Goal: Transaction & Acquisition: Subscribe to service/newsletter

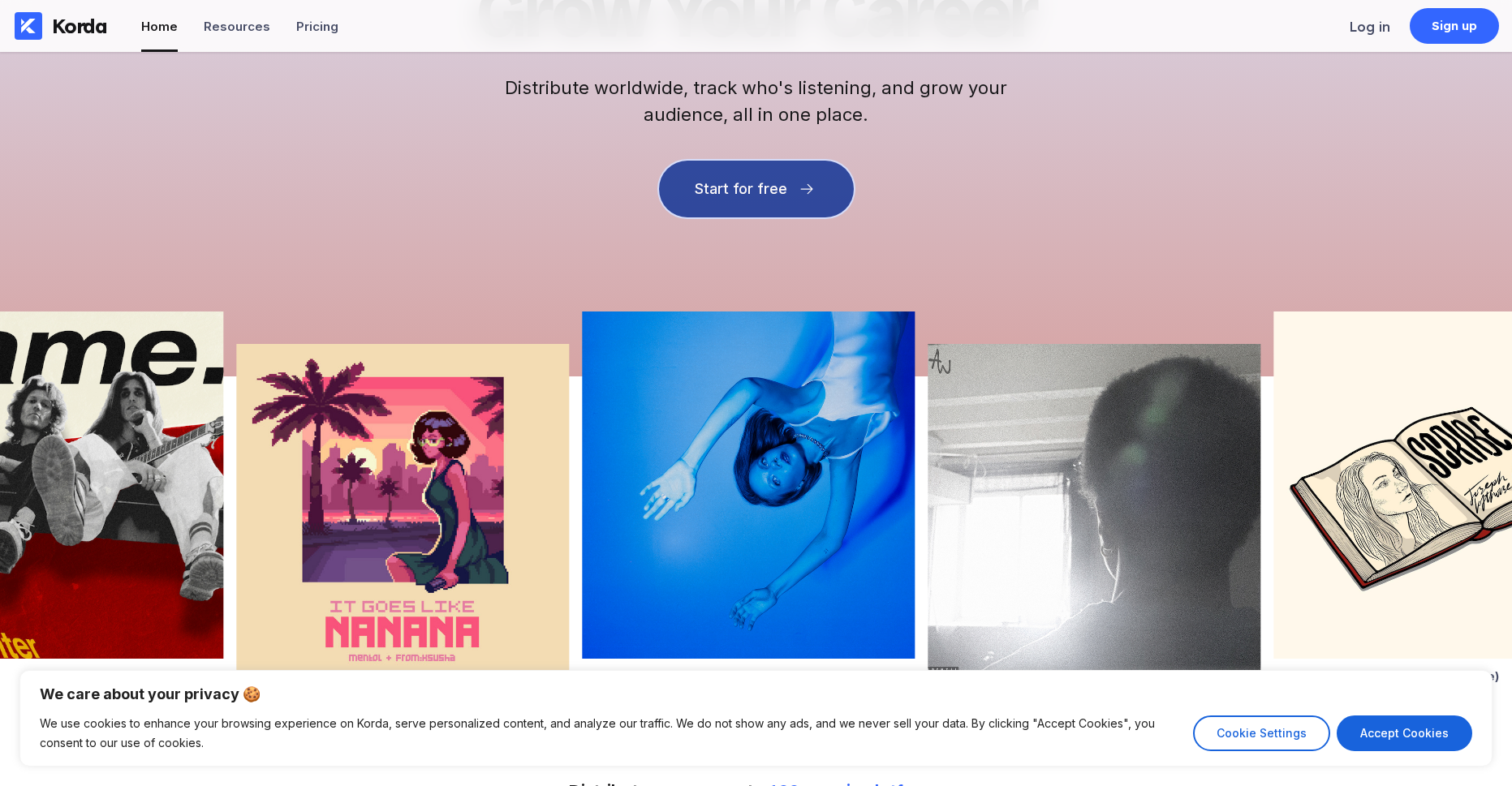
click at [785, 179] on button "Start for free" at bounding box center [756, 189] width 195 height 57
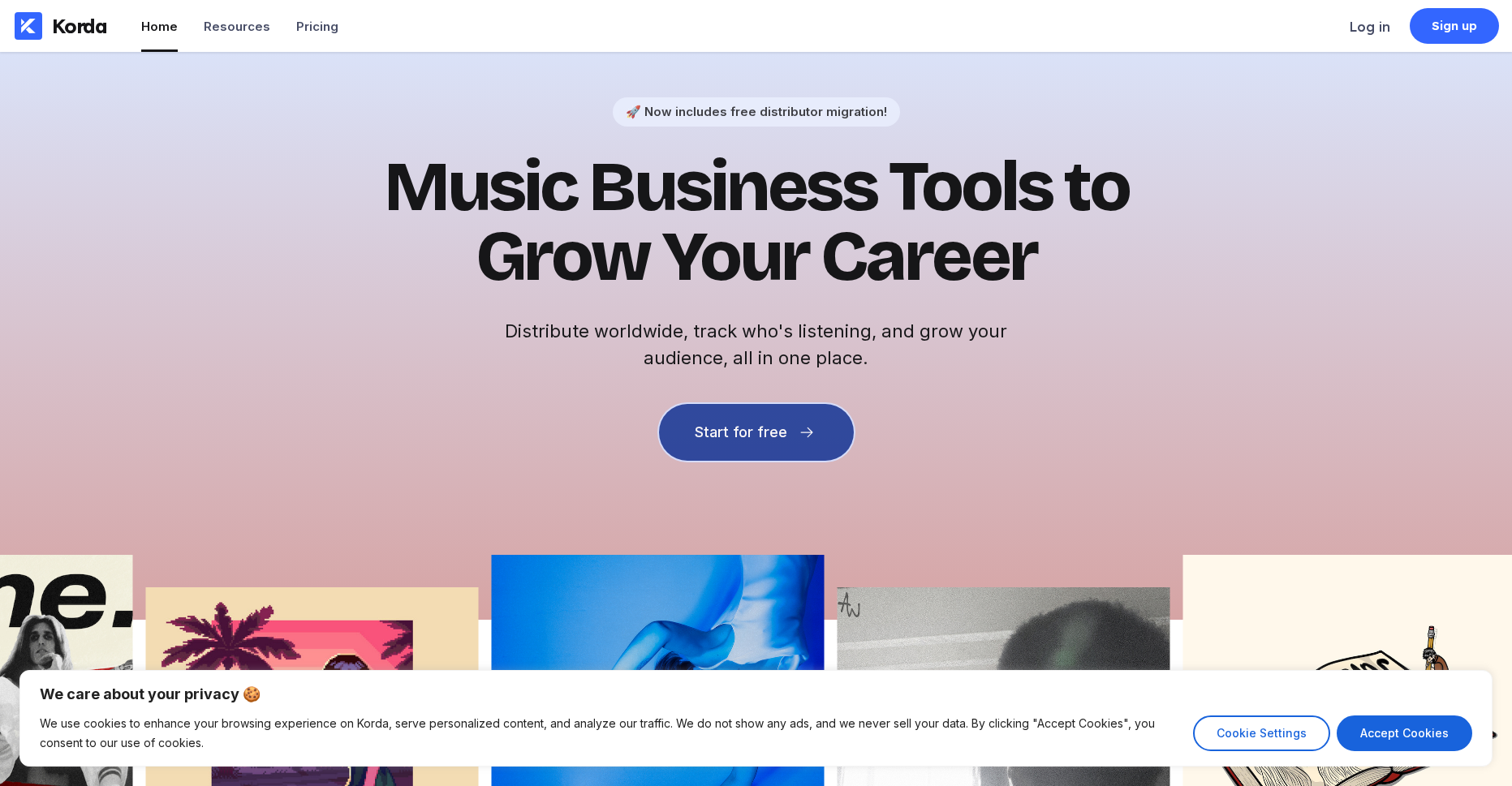
click at [773, 446] on button "Start for free" at bounding box center [756, 432] width 195 height 57
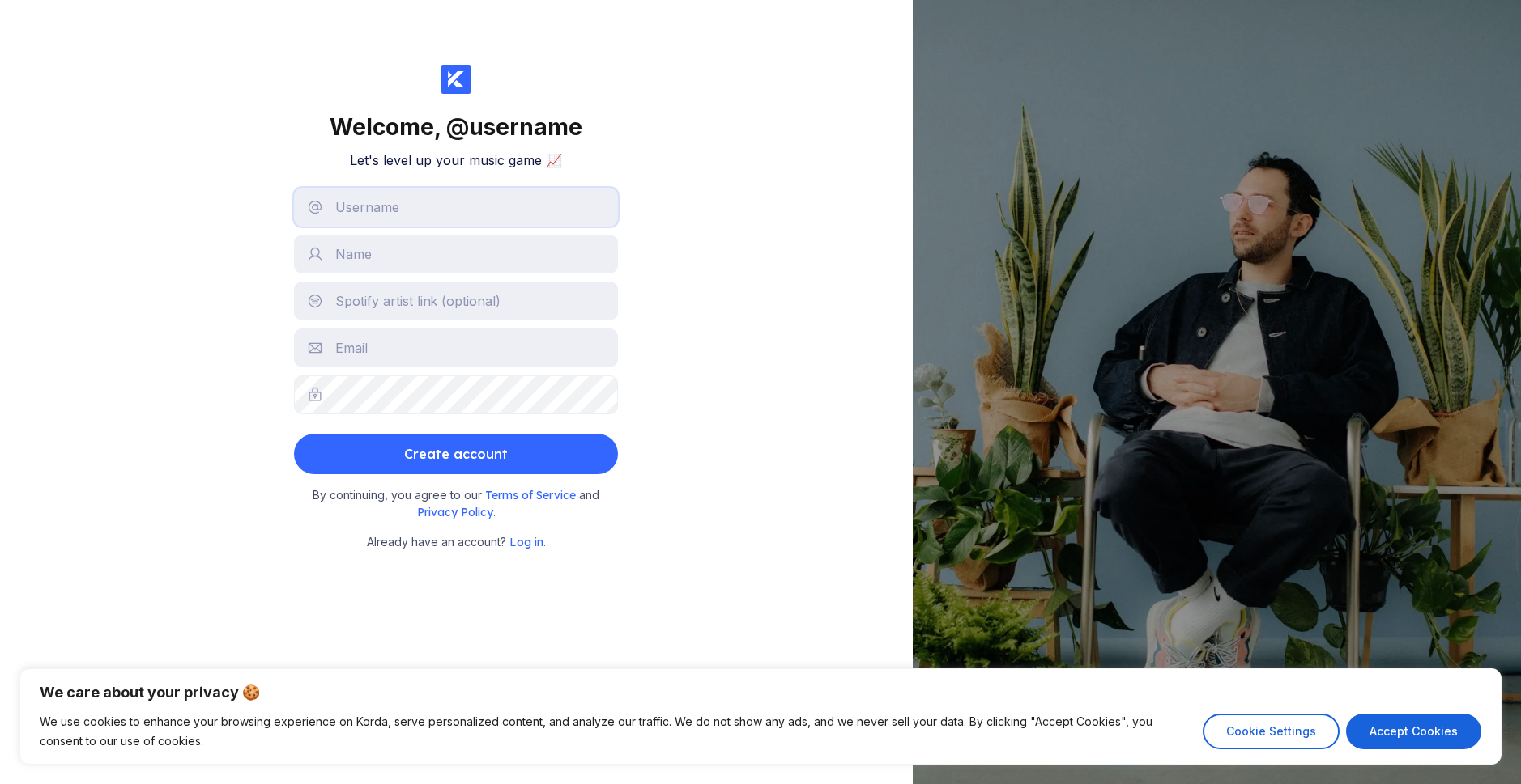
click at [431, 217] on input "text" at bounding box center [456, 207] width 324 height 39
type input "GG"
click at [422, 246] on input "text" at bounding box center [456, 254] width 324 height 39
click at [413, 208] on input "GG" at bounding box center [456, 207] width 324 height 39
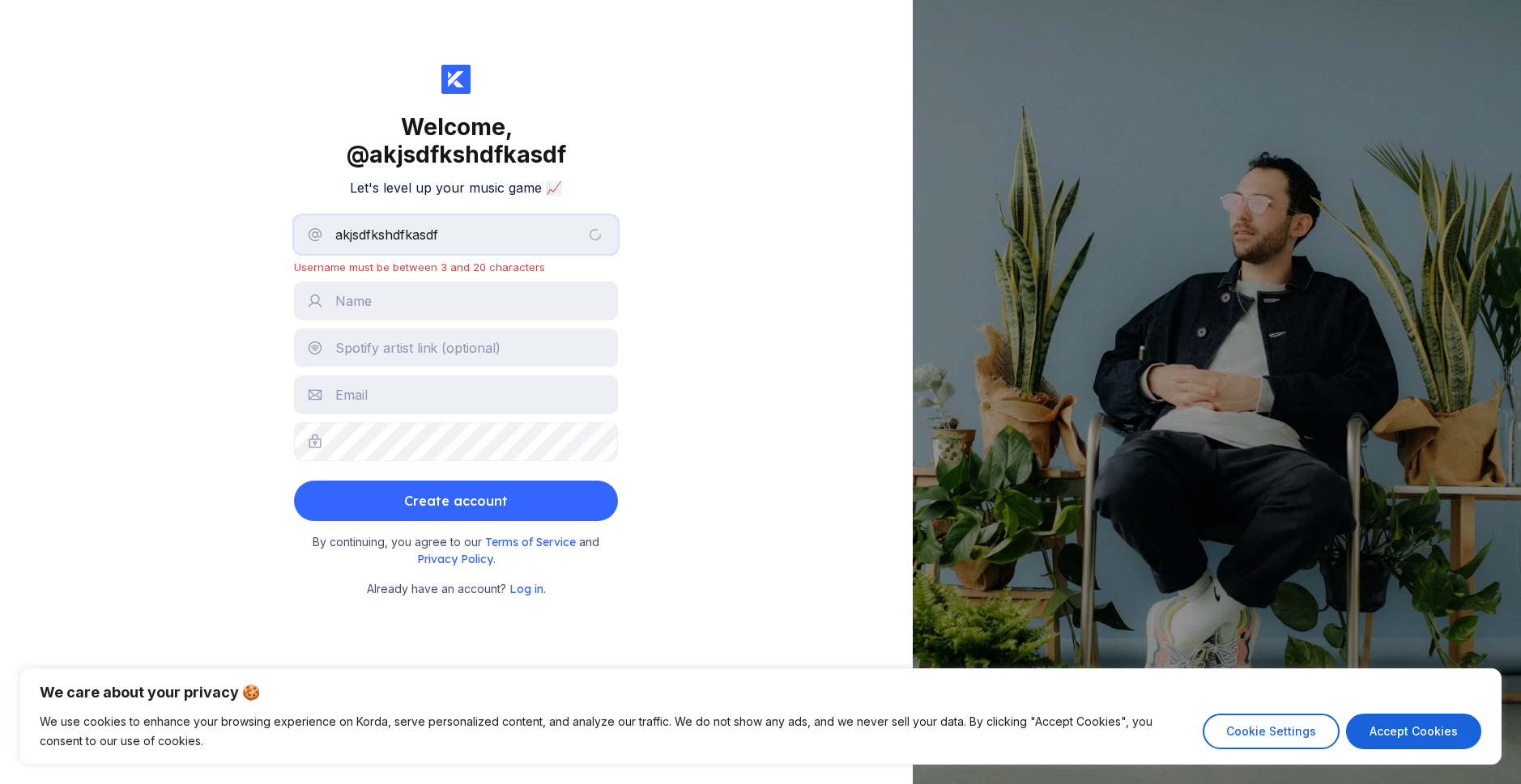
type input "akjsdfkshdfkasdf"
click at [472, 310] on input "text" at bounding box center [456, 300] width 324 height 39
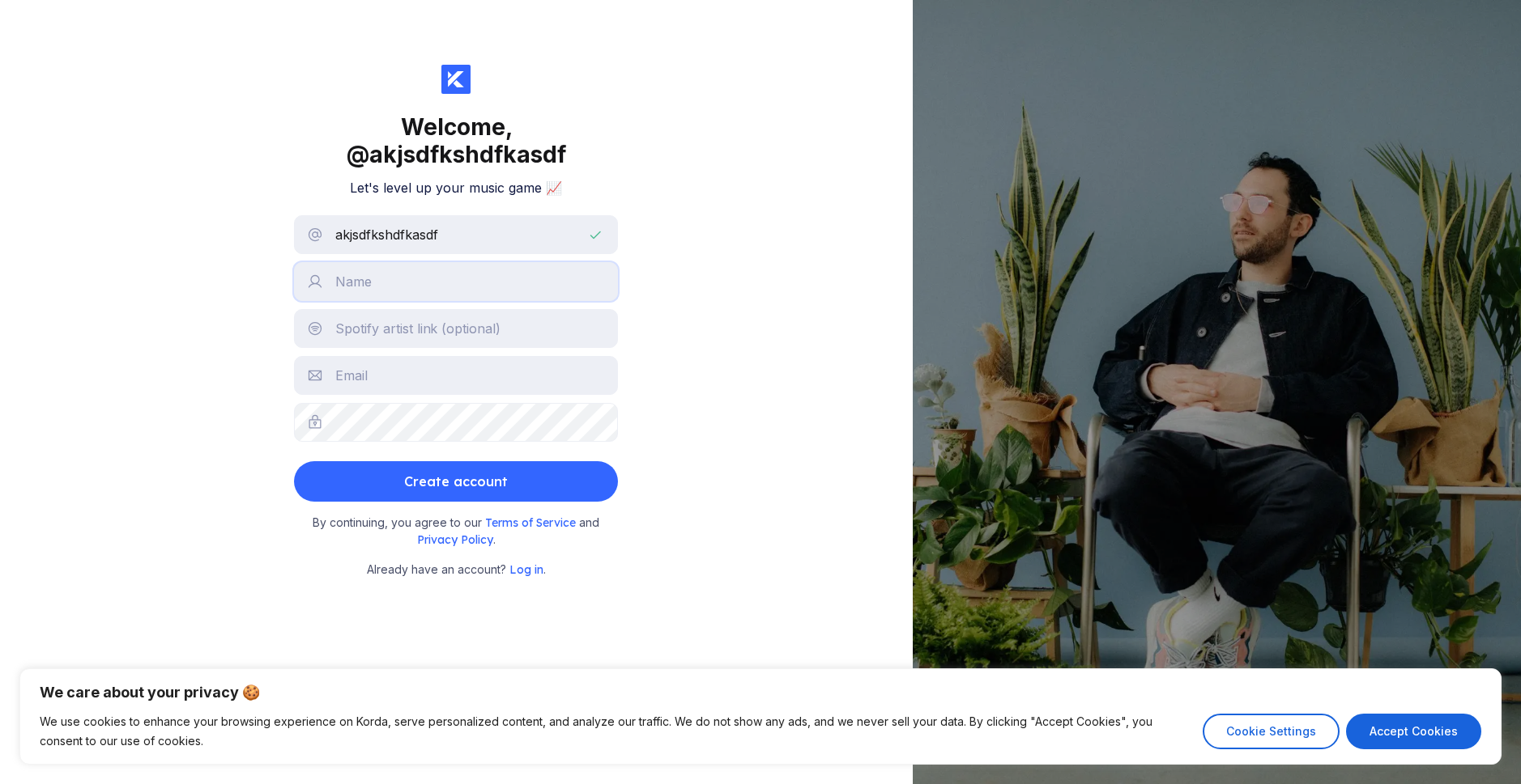
type input "Central_Bot"
click at [420, 336] on input "text" at bounding box center [456, 328] width 324 height 39
click at [512, 385] on input "text" at bounding box center [456, 375] width 324 height 39
type input "[EMAIL_ADDRESS][DOMAIN_NAME]"
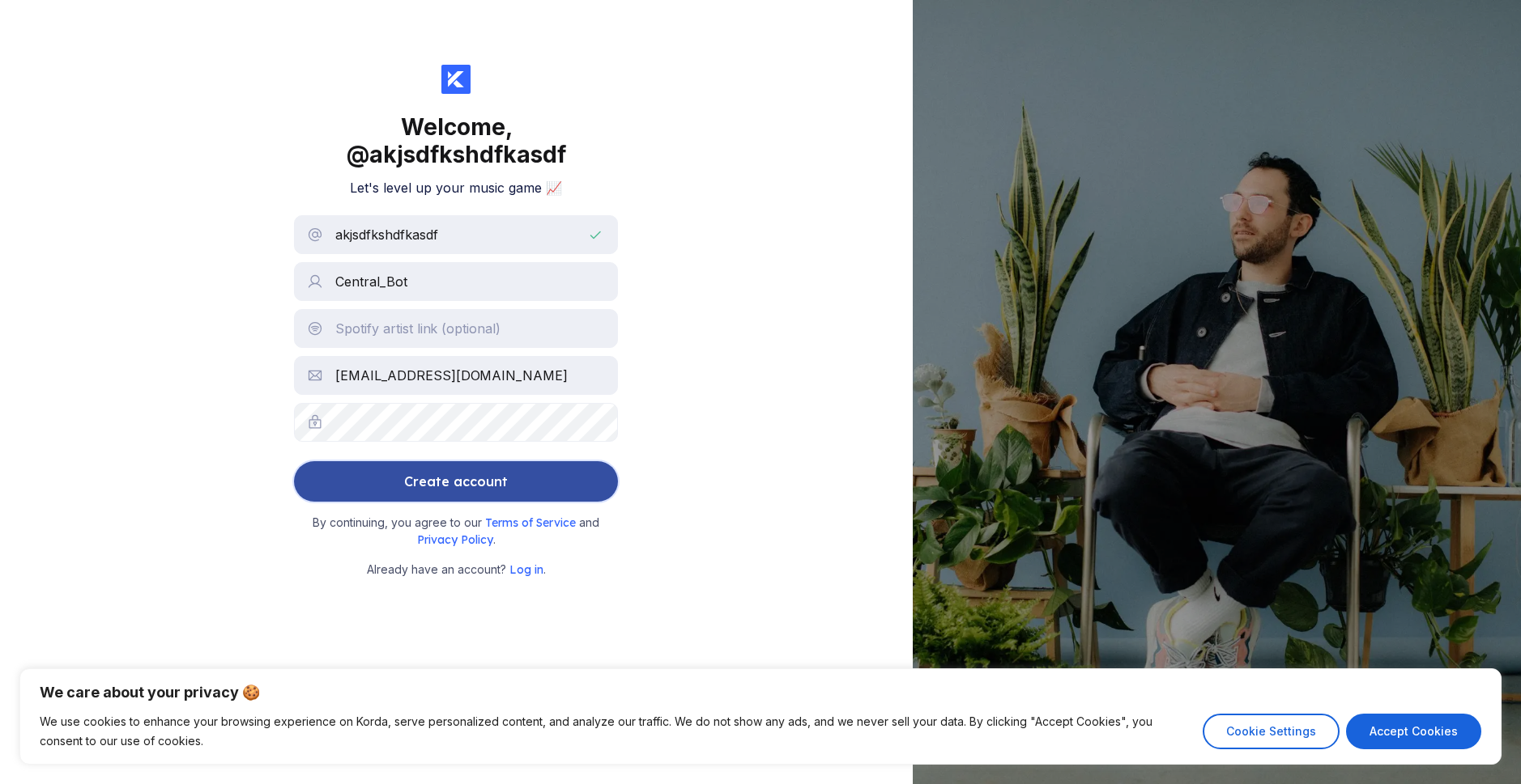
click at [578, 476] on button "Create account" at bounding box center [456, 481] width 324 height 41
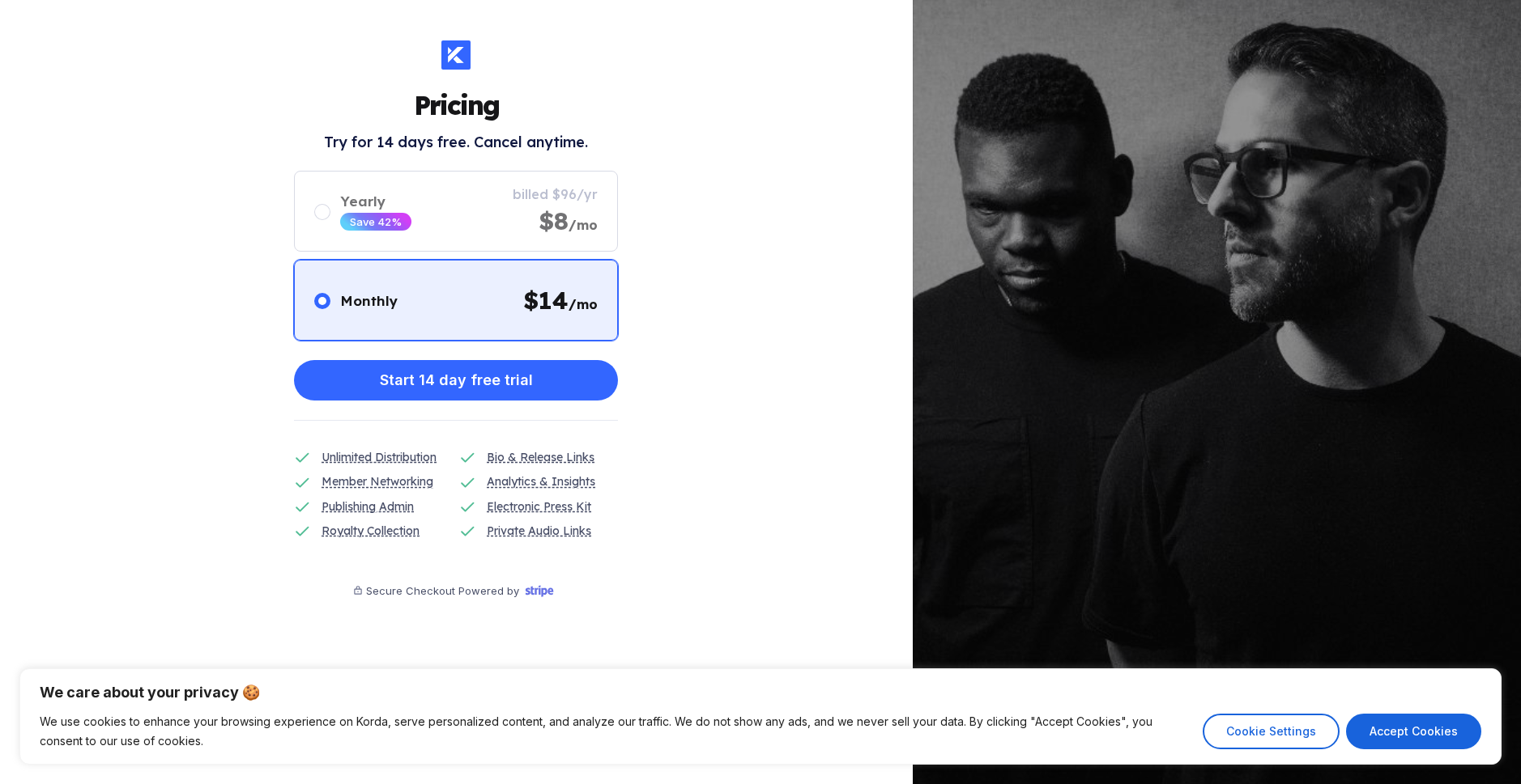
drag, startPoint x: 1428, startPoint y: 730, endPoint x: 1418, endPoint y: 724, distance: 11.7
click at [1428, 730] on button "Accept Cookies" at bounding box center [1414, 731] width 135 height 35
checkbox input "true"
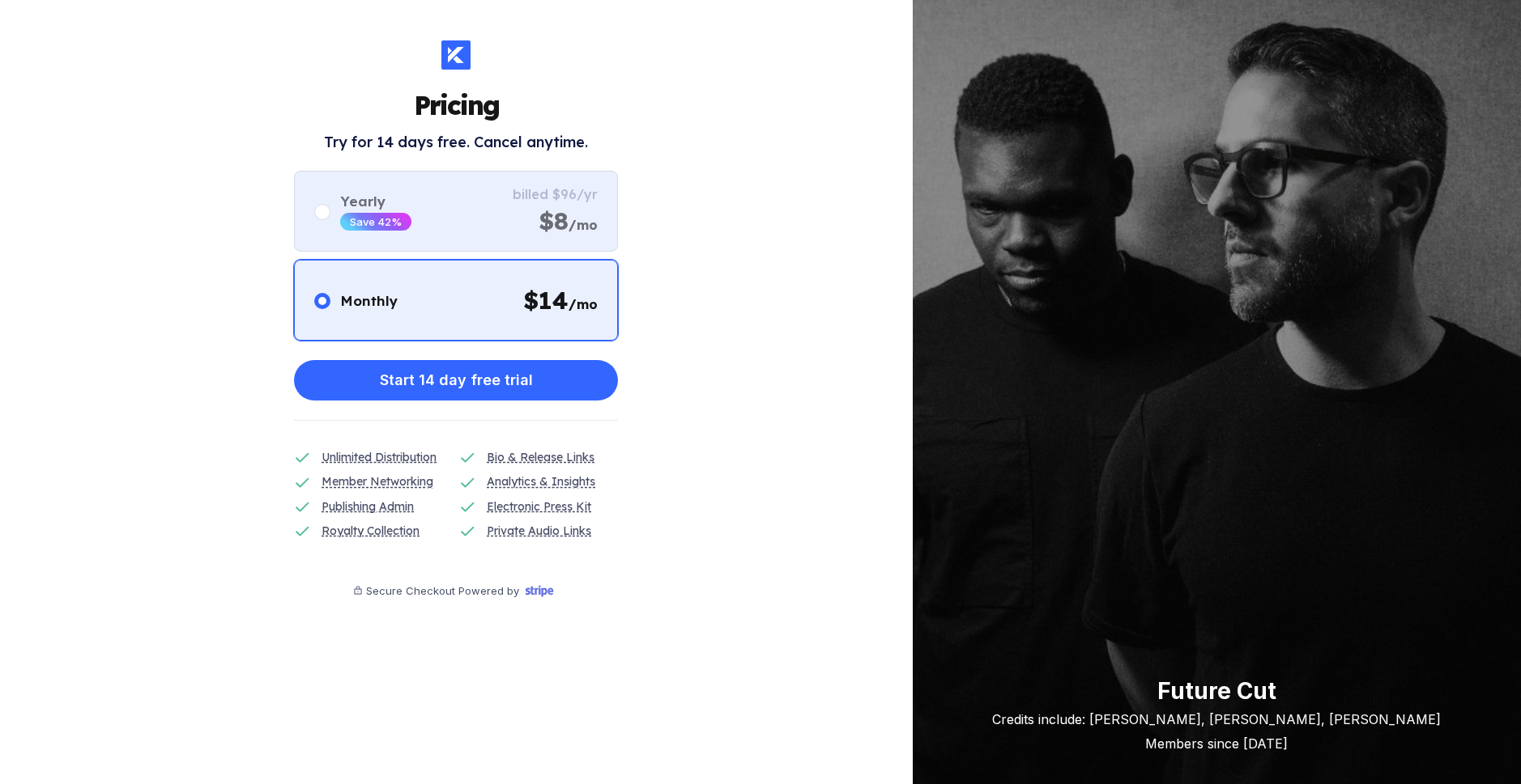
click at [443, 185] on div "Yearly Save 42% billed $96/yr $8 /mo" at bounding box center [456, 211] width 324 height 81
radio input "false"
radio input "true"
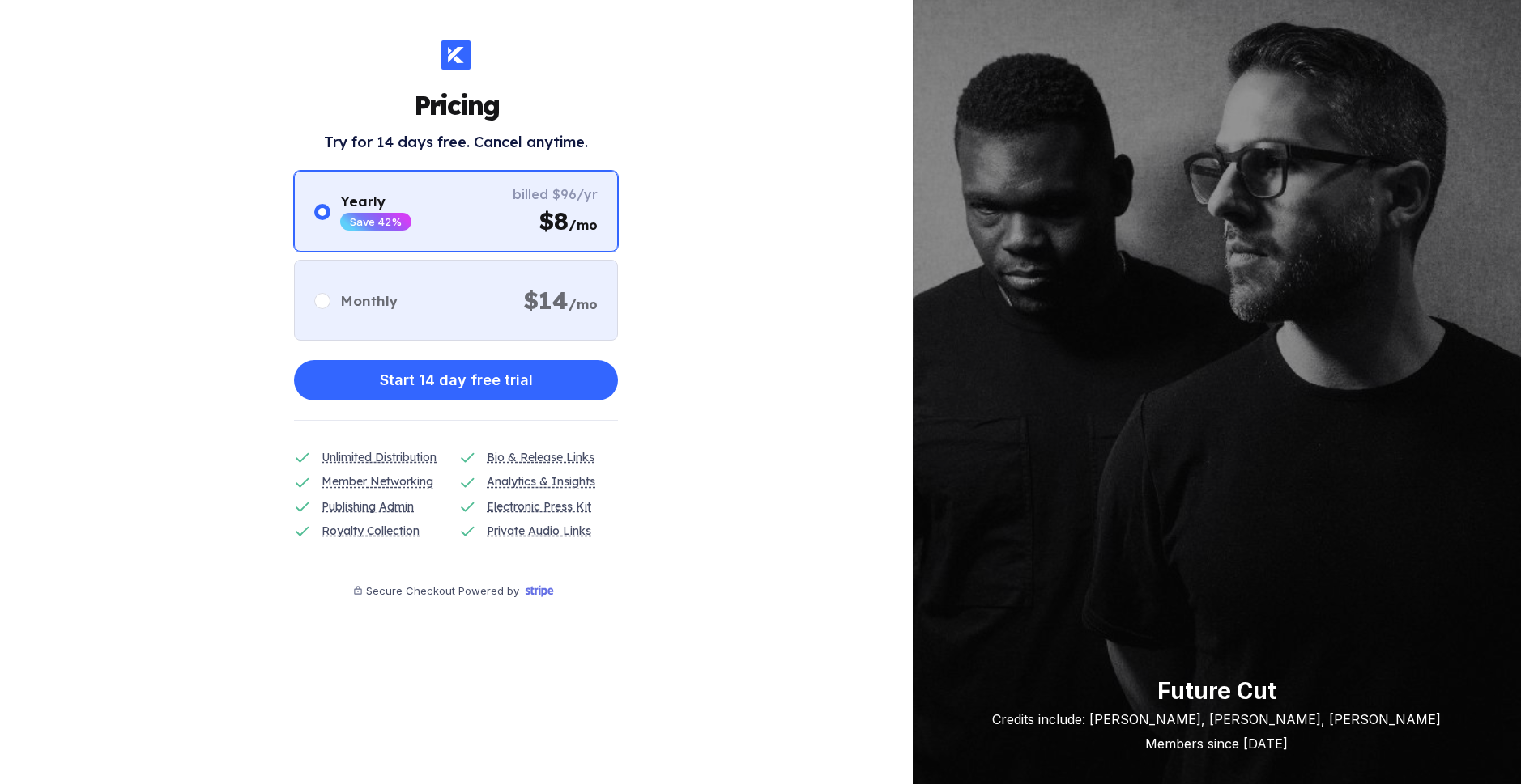
click at [573, 265] on div "Monthly $ 14 /mo" at bounding box center [456, 300] width 324 height 81
radio input "true"
radio input "false"
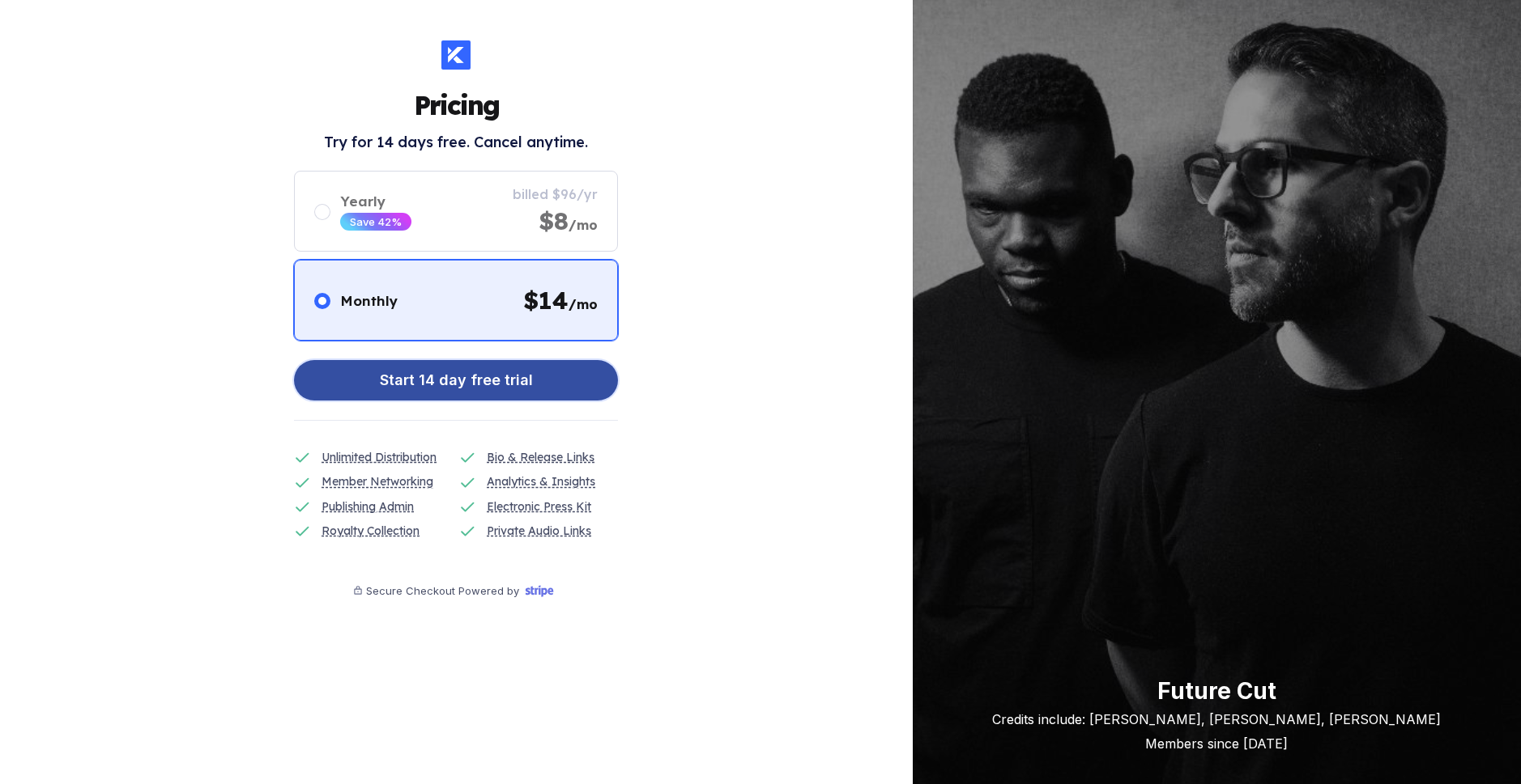
click at [513, 373] on div "Start 14 day free trial" at bounding box center [457, 381] width 153 height 32
